Goal: Book appointment/travel/reservation

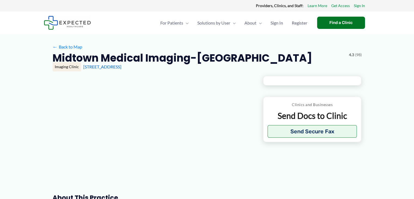
type input "**********"
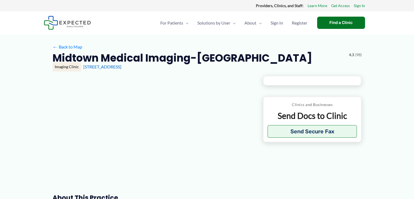
type input "**********"
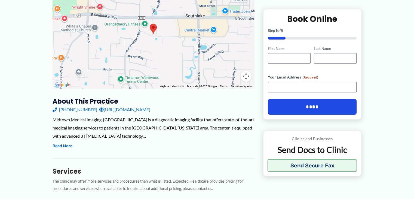
scroll to position [163, 0]
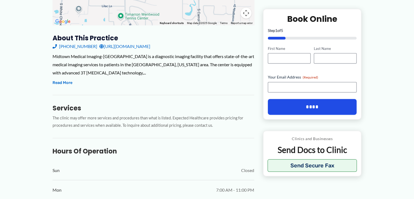
click at [136, 48] on link "[URL][DOMAIN_NAME]" at bounding box center [124, 46] width 51 height 8
